Goal: Navigation & Orientation: Find specific page/section

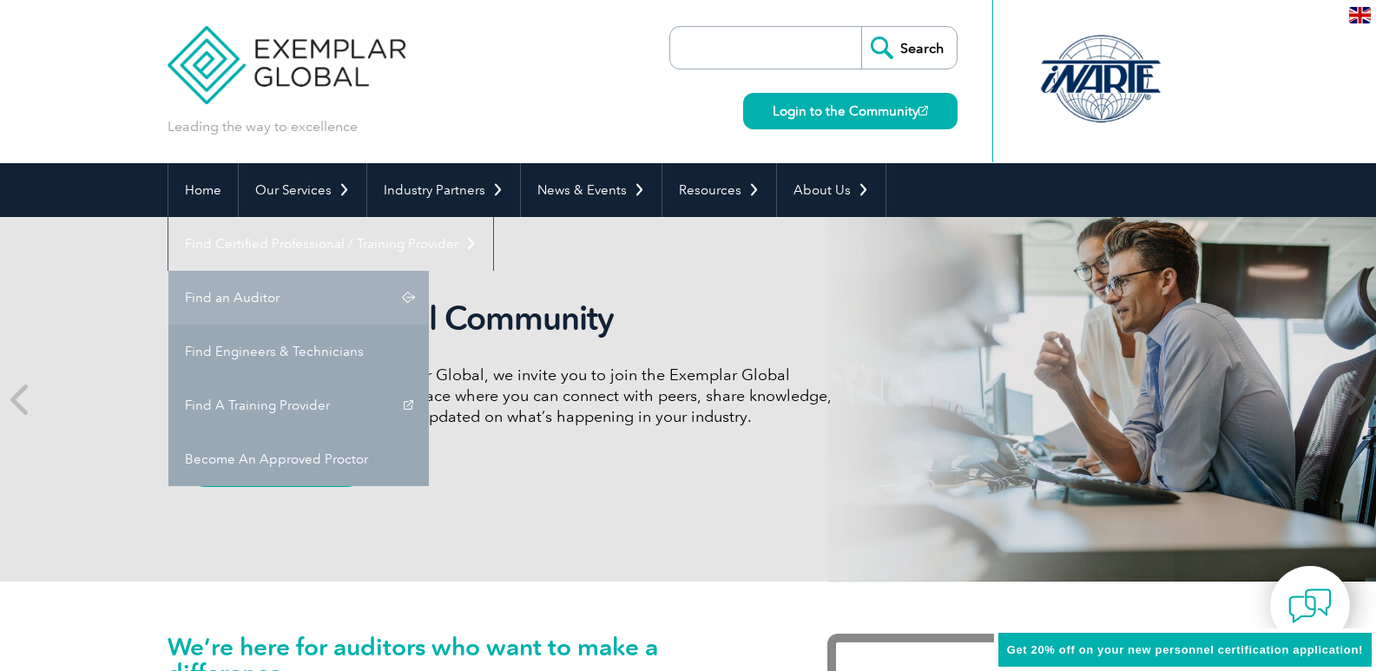
click at [429, 271] on link "Find an Auditor" at bounding box center [298, 298] width 260 height 54
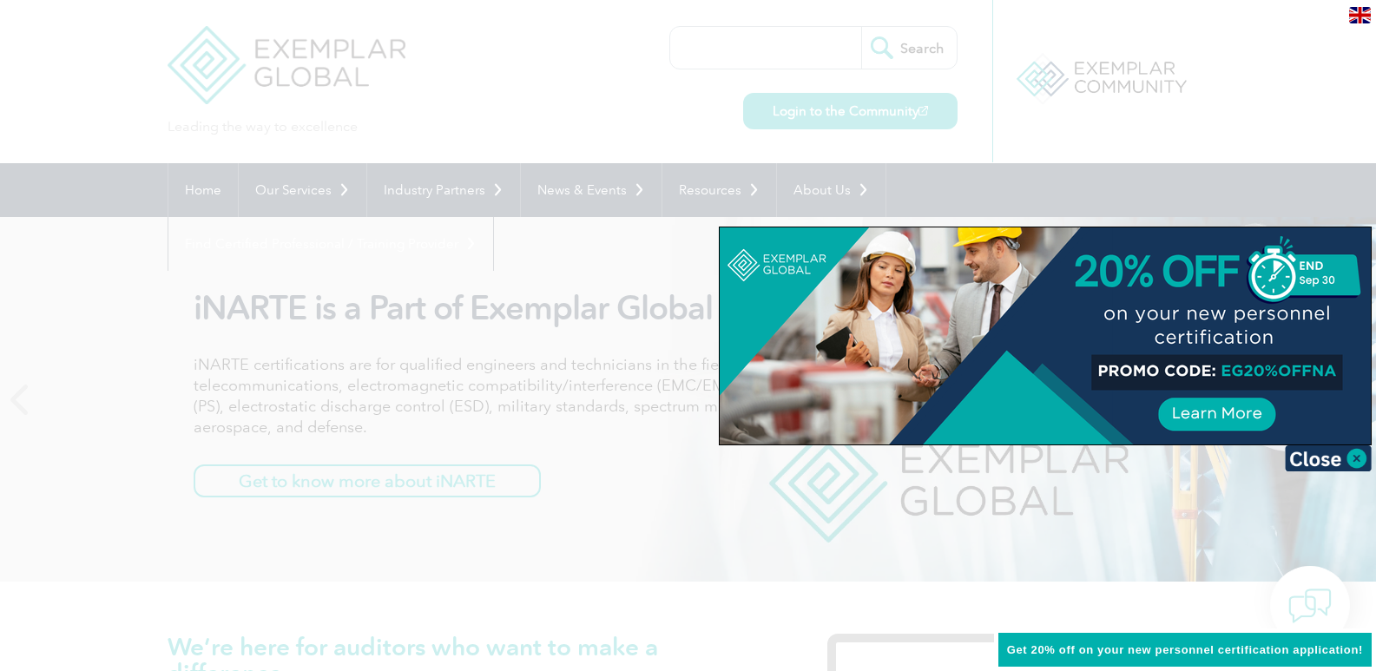
click at [958, 179] on div at bounding box center [688, 335] width 1376 height 671
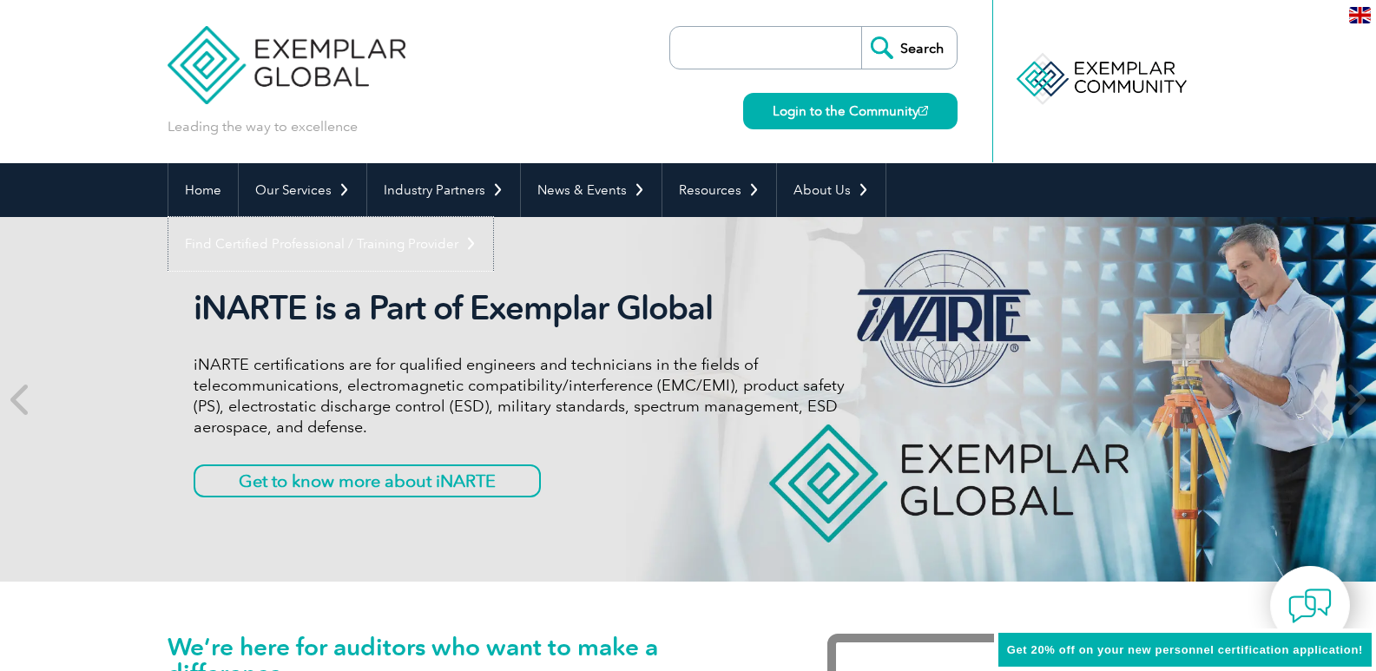
click at [493, 217] on link "Find Certified Professional / Training Provider" at bounding box center [330, 244] width 325 height 54
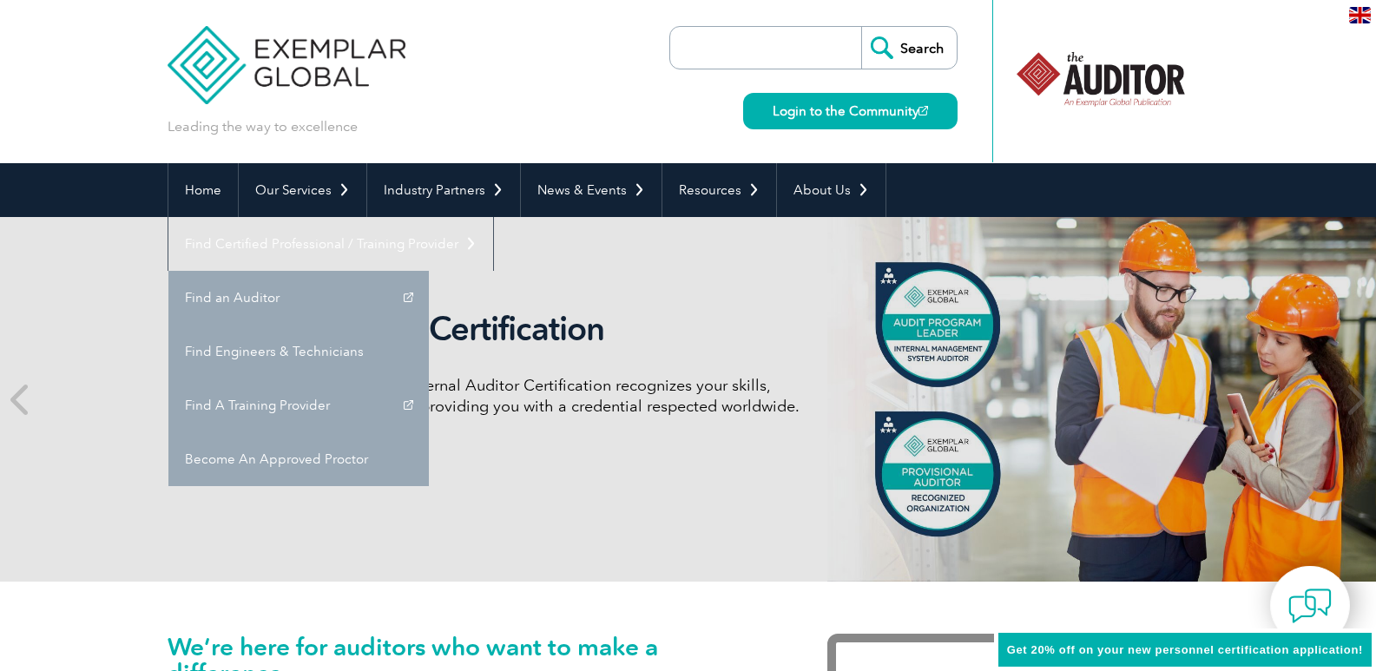
click at [429, 432] on link "Become An Approved Proctor" at bounding box center [298, 459] width 260 height 54
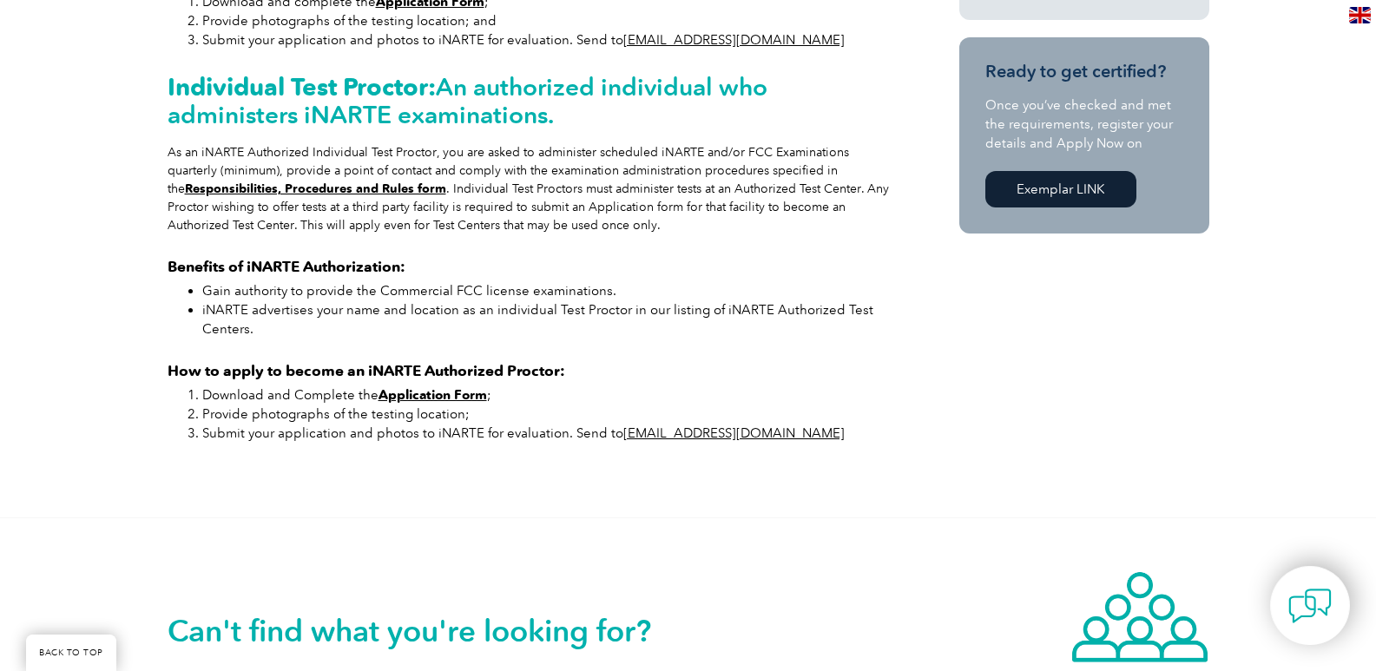
scroll to position [869, 0]
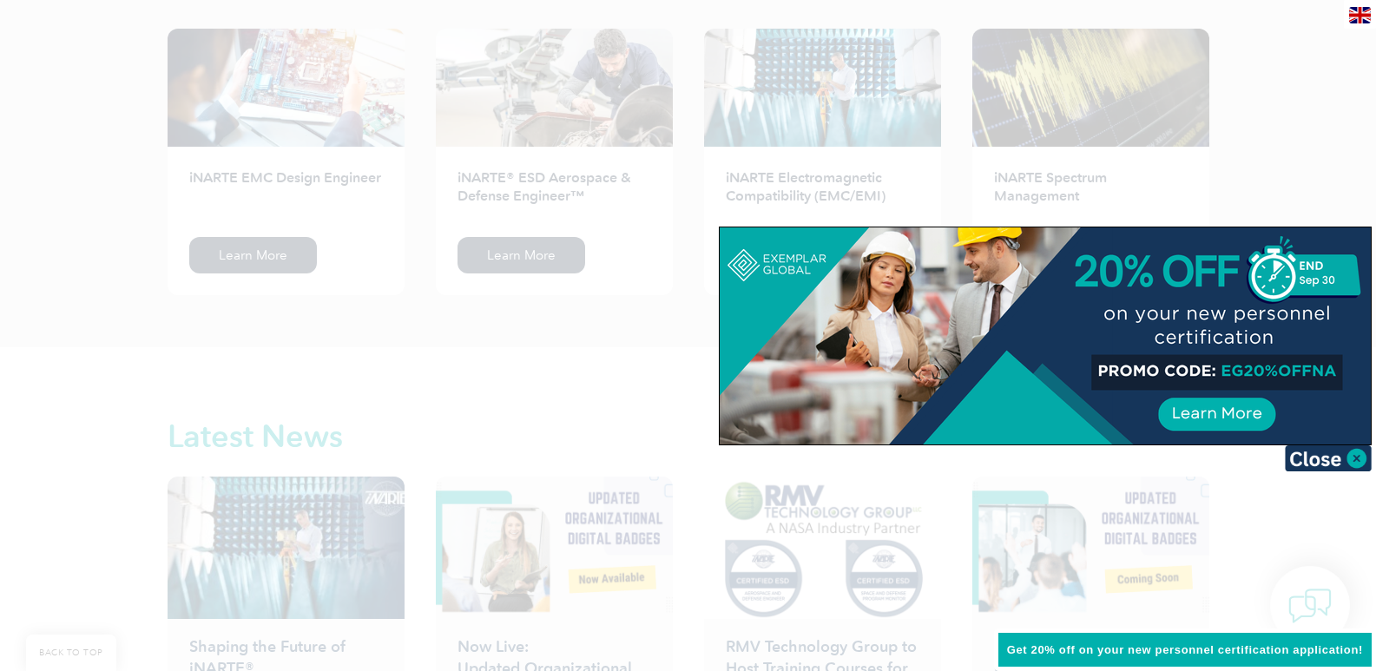
scroll to position [2373, 0]
click at [414, 345] on div at bounding box center [688, 335] width 1376 height 671
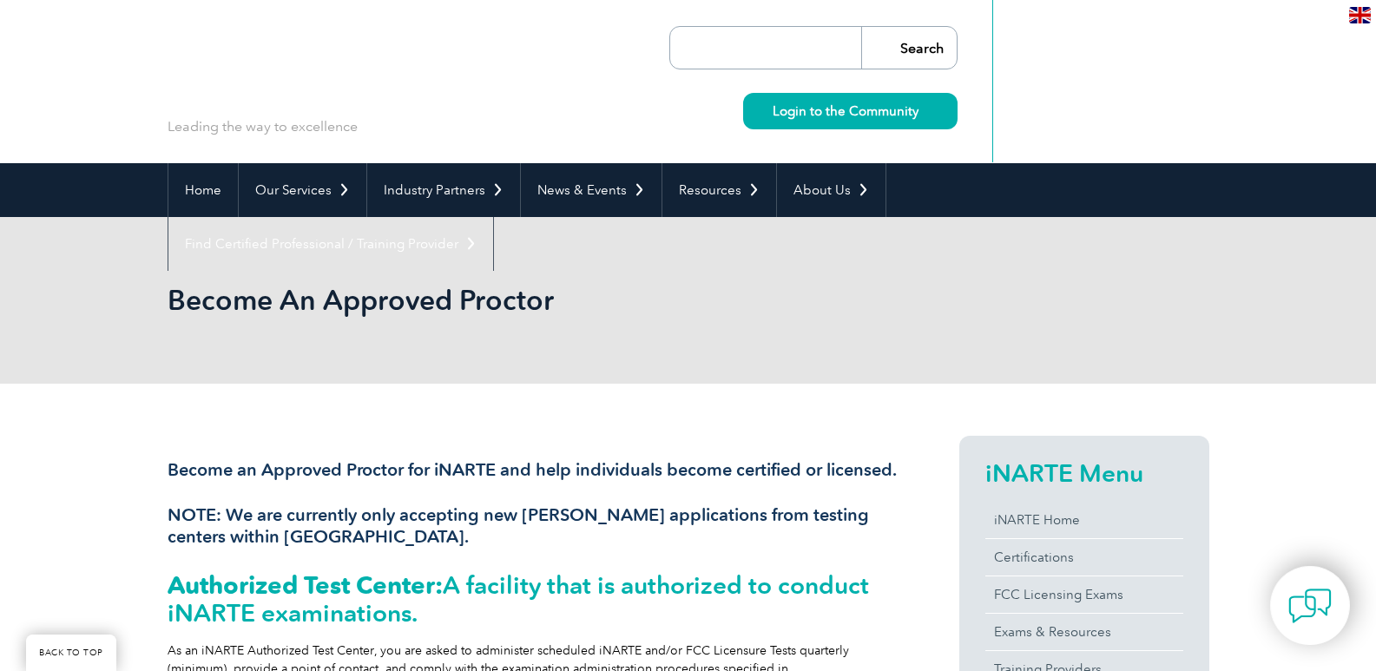
scroll to position [869, 0]
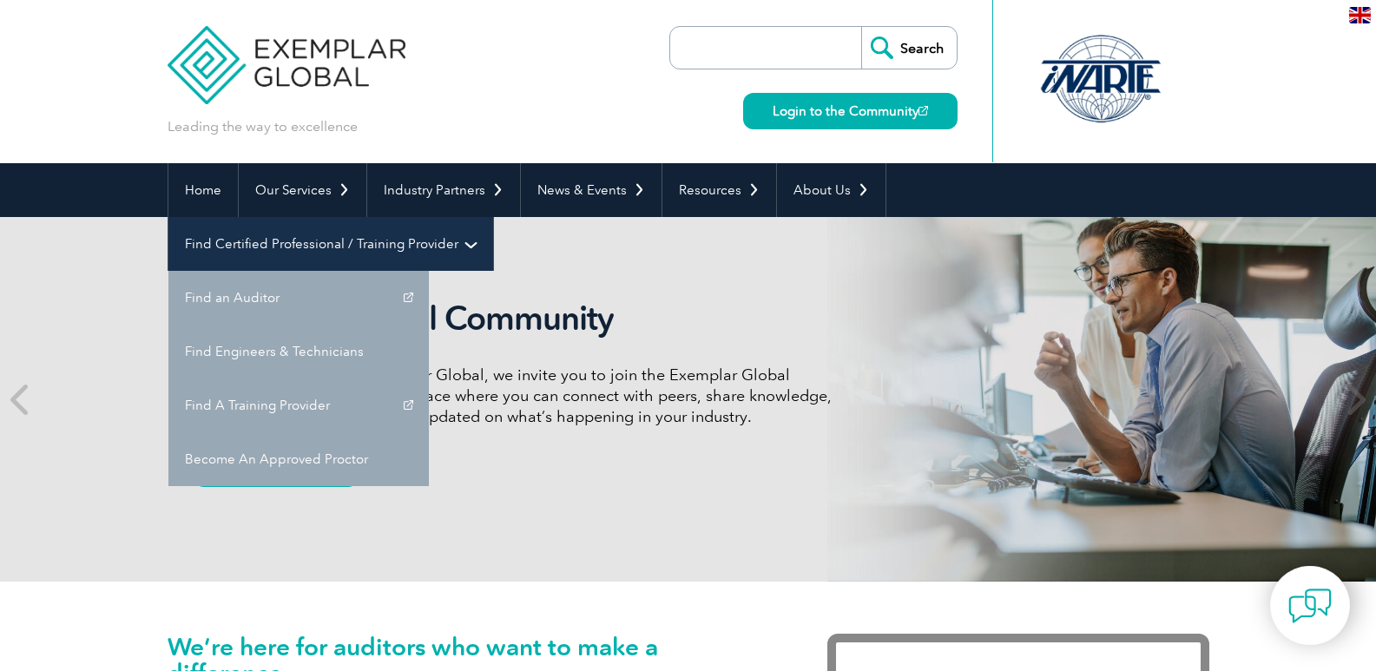
click at [493, 217] on link "Find Certified Professional / Training Provider" at bounding box center [330, 244] width 325 height 54
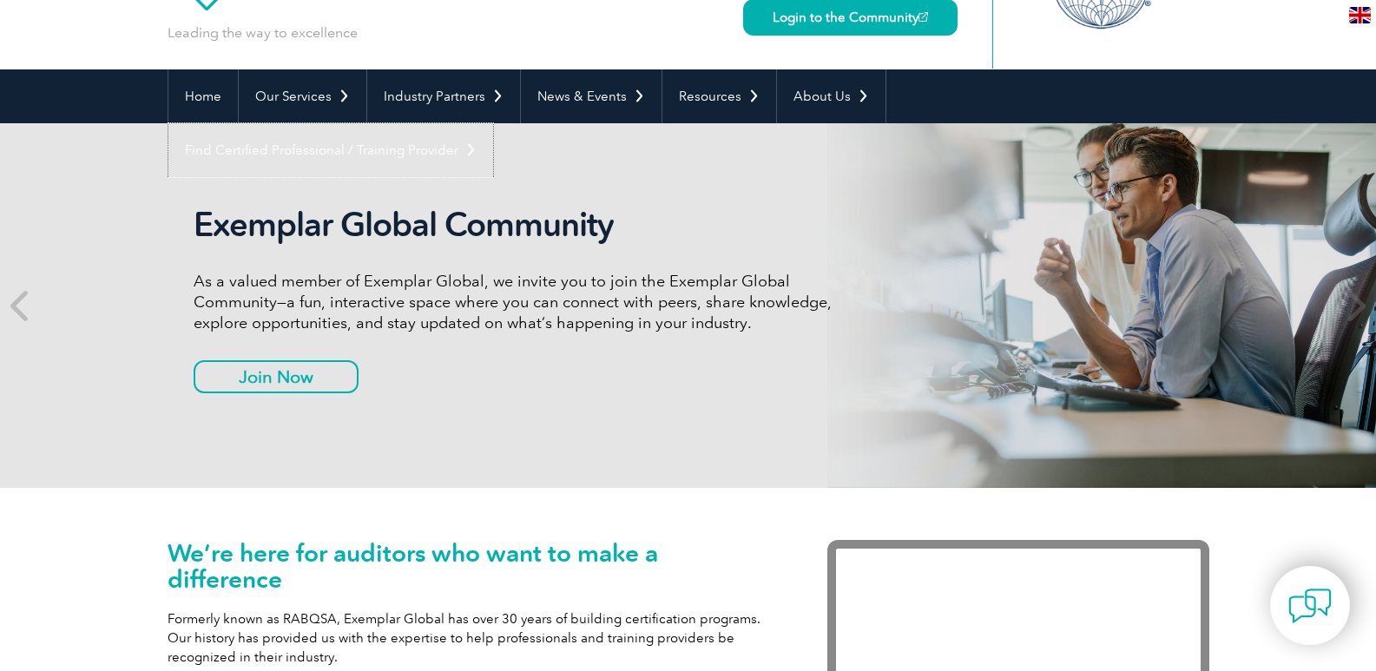
scroll to position [60, 0]
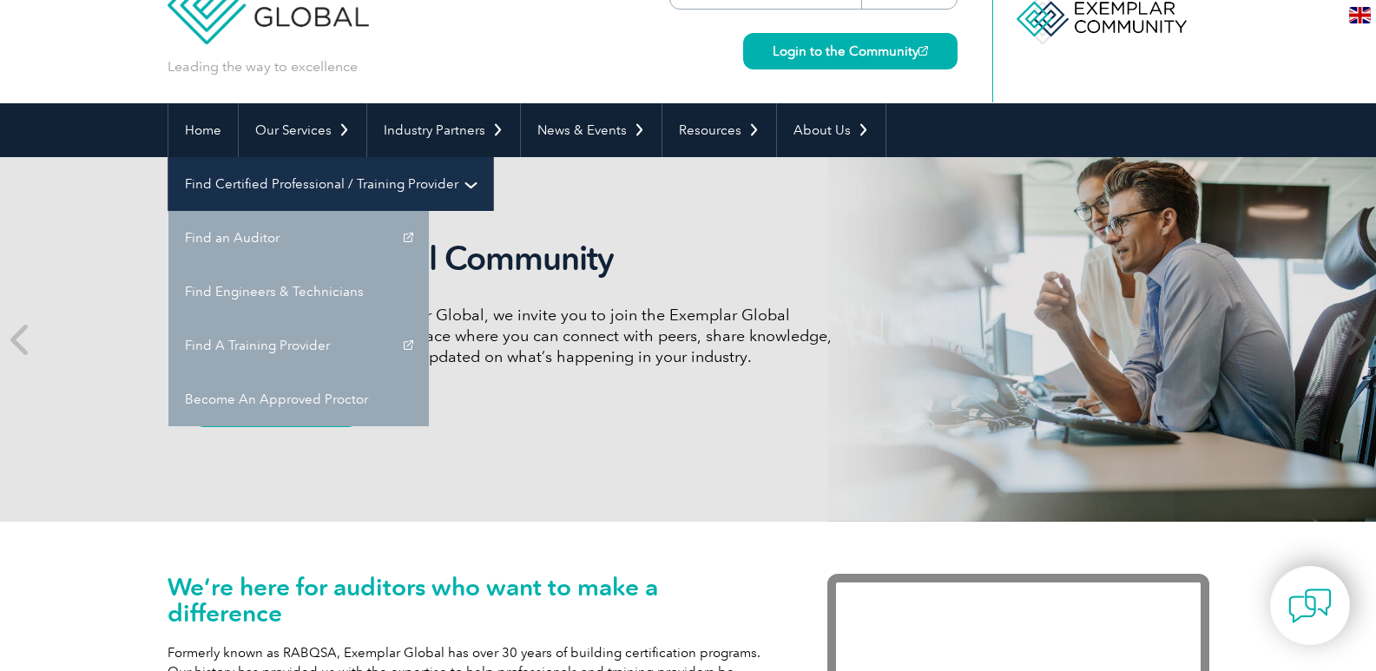
click at [493, 157] on link "Find Certified Professional / Training Provider" at bounding box center [330, 184] width 325 height 54
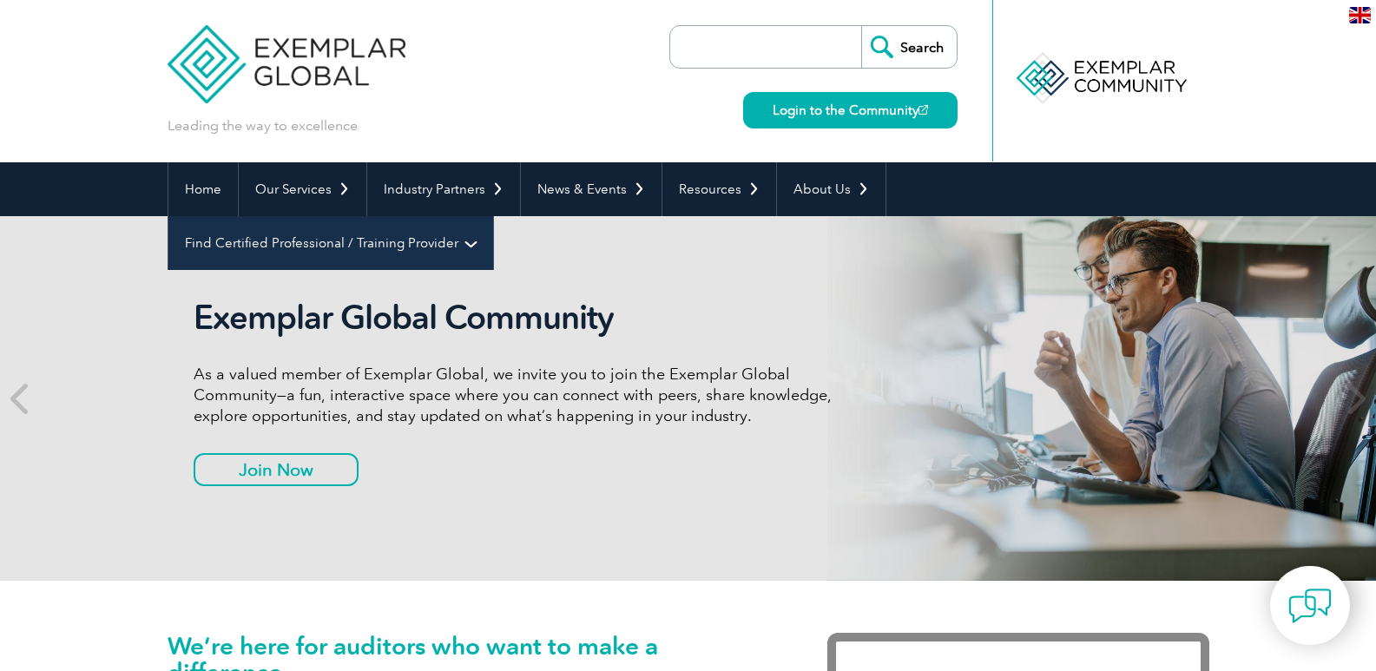
scroll to position [0, 0]
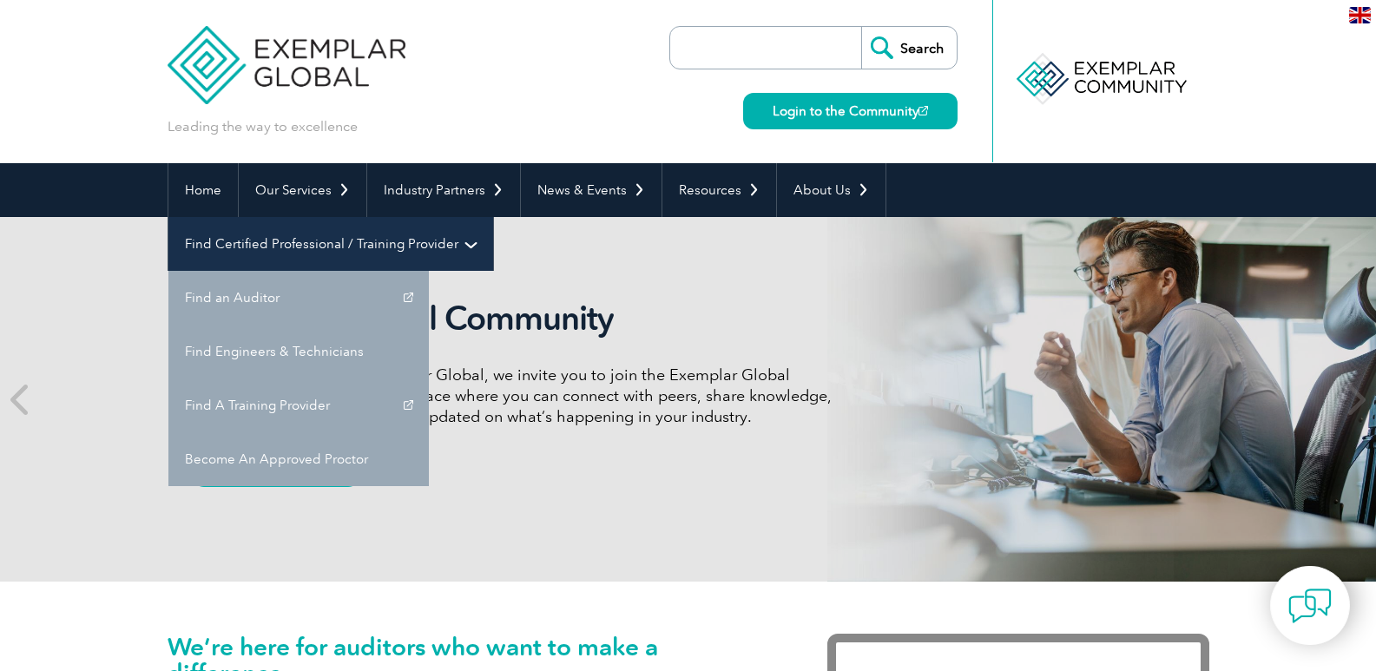
click at [493, 217] on link "Find Certified Professional / Training Provider" at bounding box center [330, 244] width 325 height 54
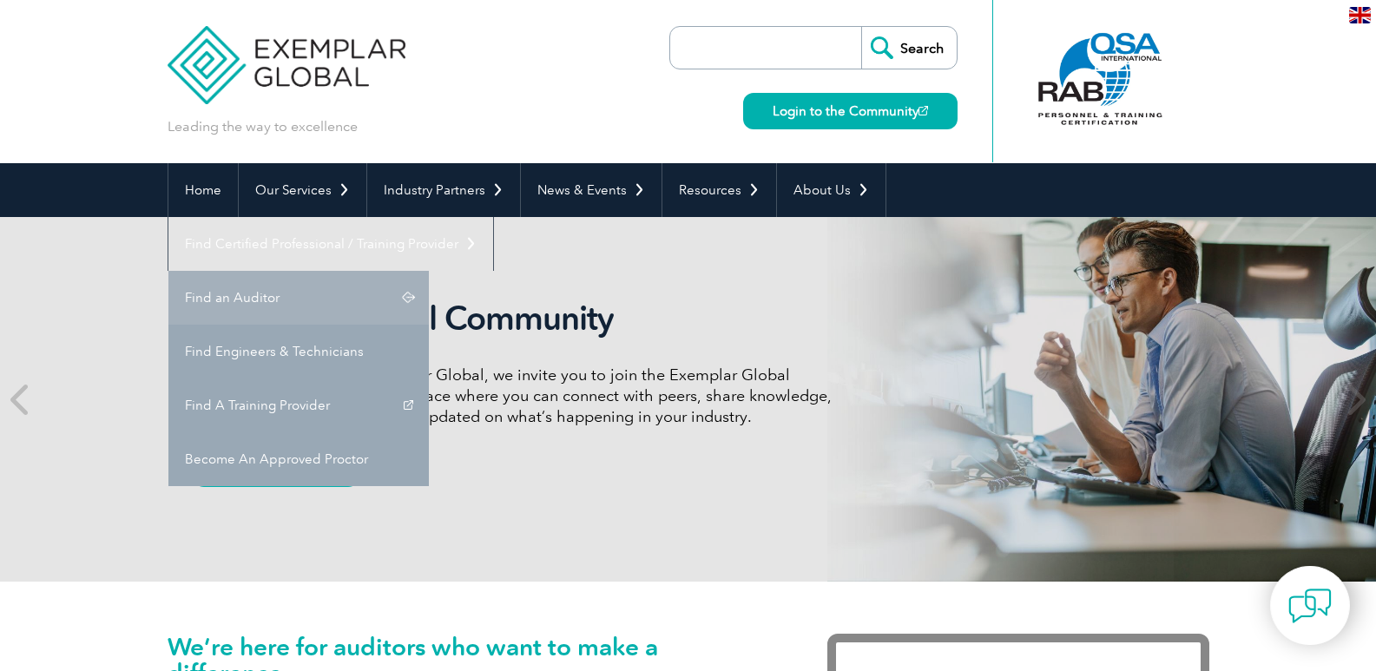
click at [429, 271] on link "Find an Auditor" at bounding box center [298, 298] width 260 height 54
